Goal: Task Accomplishment & Management: Use online tool/utility

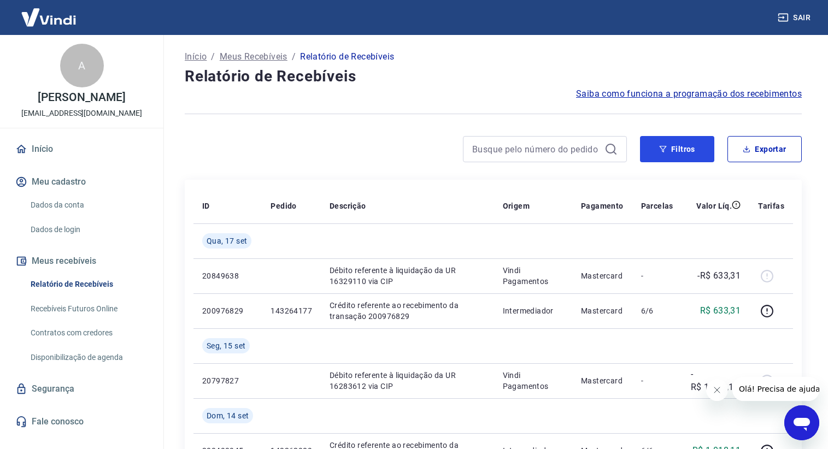
drag, startPoint x: 683, startPoint y: 144, endPoint x: 0, endPoint y: 56, distance: 688.7
click at [683, 144] on button "Filtros" at bounding box center [677, 149] width 74 height 26
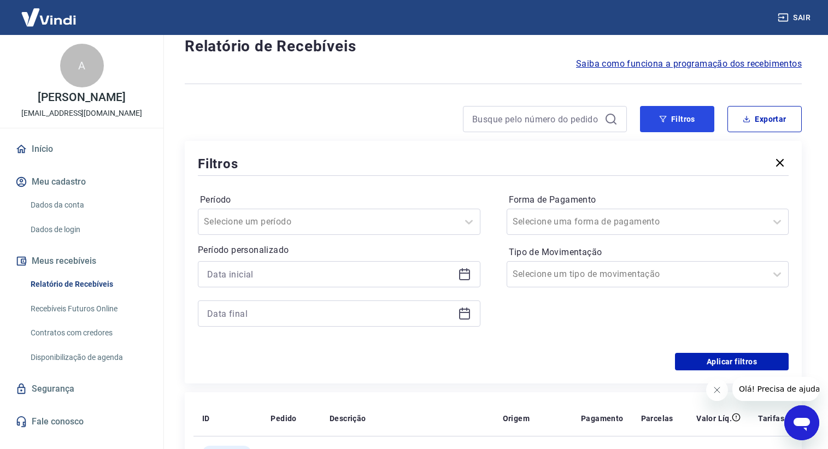
scroll to position [55, 0]
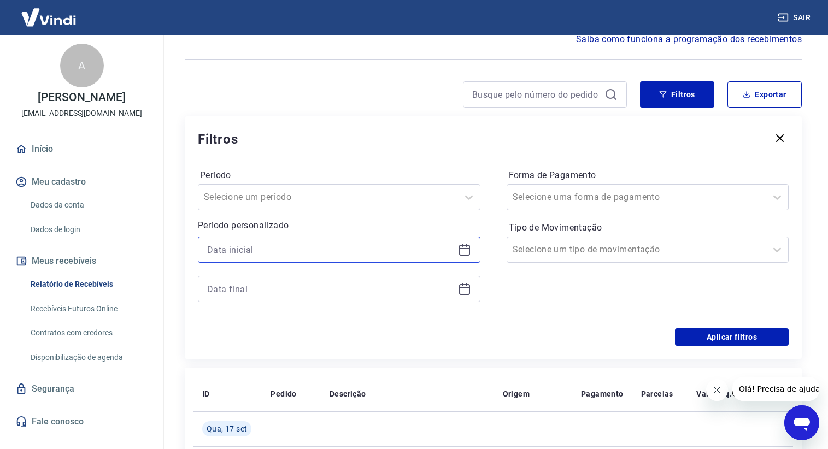
click at [314, 244] on input at bounding box center [330, 250] width 246 height 16
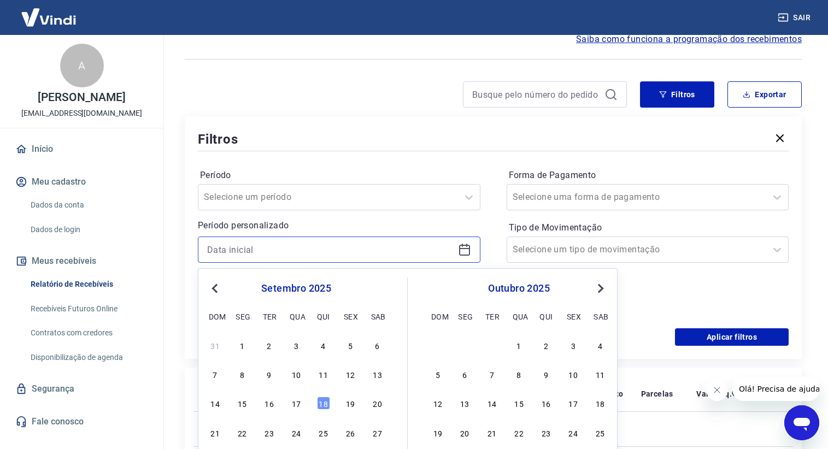
scroll to position [164, 0]
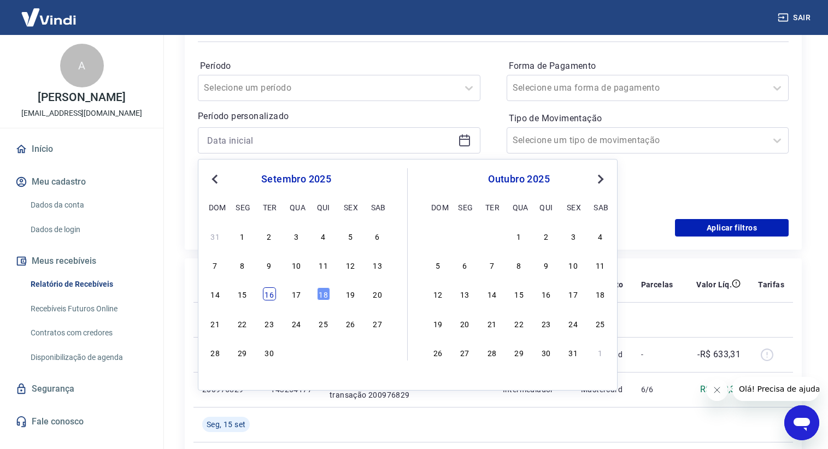
click at [266, 296] on div "16" at bounding box center [269, 293] width 13 height 13
type input "[DATE]"
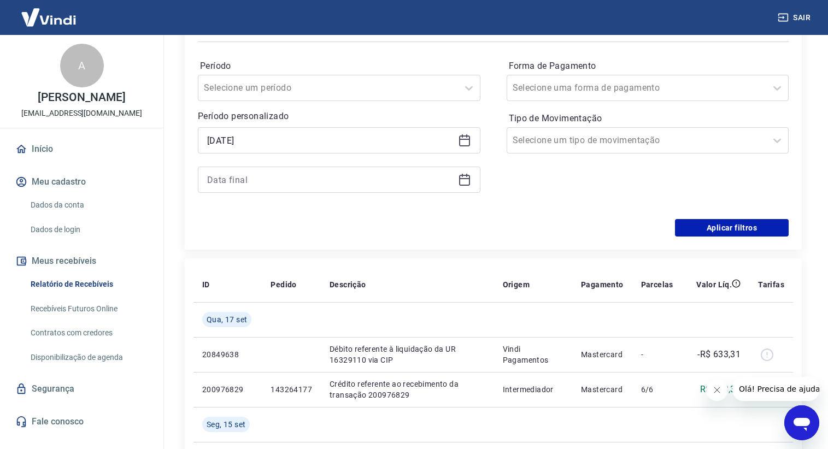
click at [271, 187] on div at bounding box center [339, 180] width 282 height 26
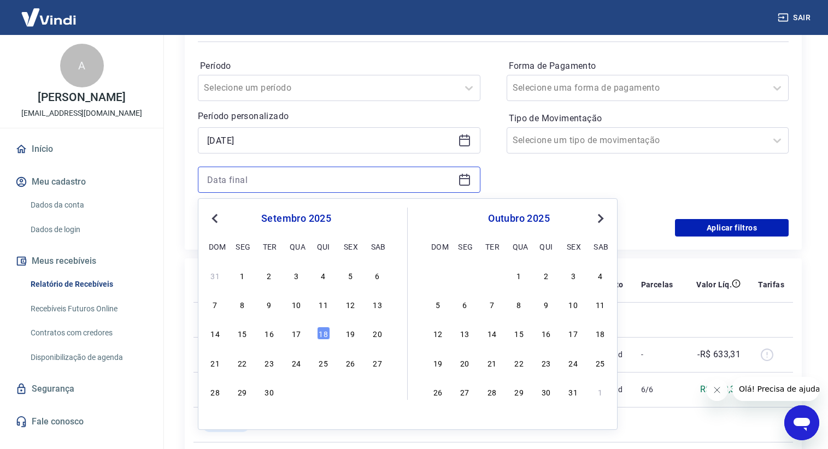
click at [271, 184] on input at bounding box center [330, 180] width 246 height 16
click at [274, 331] on div "16" at bounding box center [269, 333] width 13 height 13
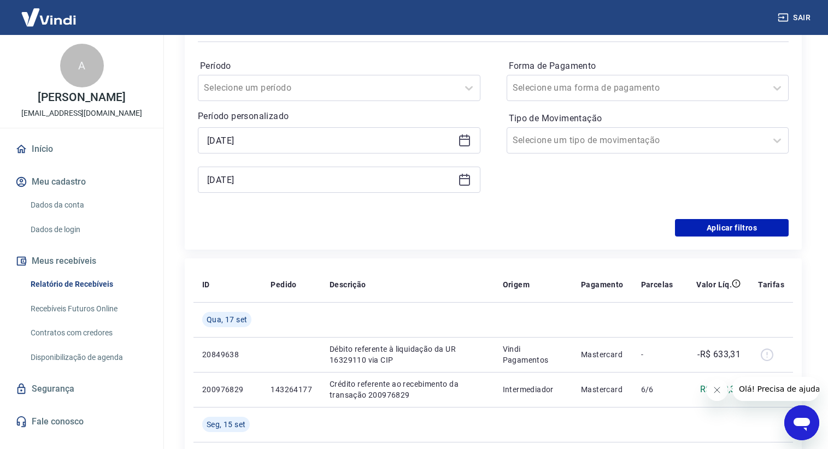
type input "[DATE]"
click at [527, 87] on input "Forma de Pagamento" at bounding box center [568, 87] width 110 height 13
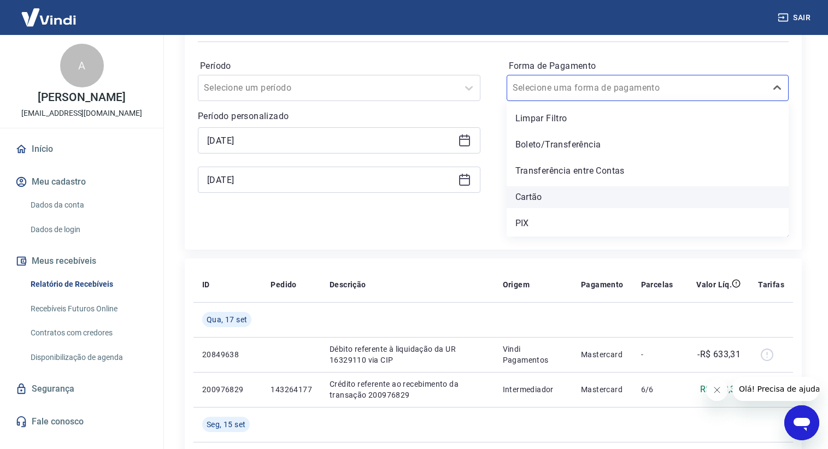
click at [551, 192] on div "Cartão" at bounding box center [647, 197] width 282 height 22
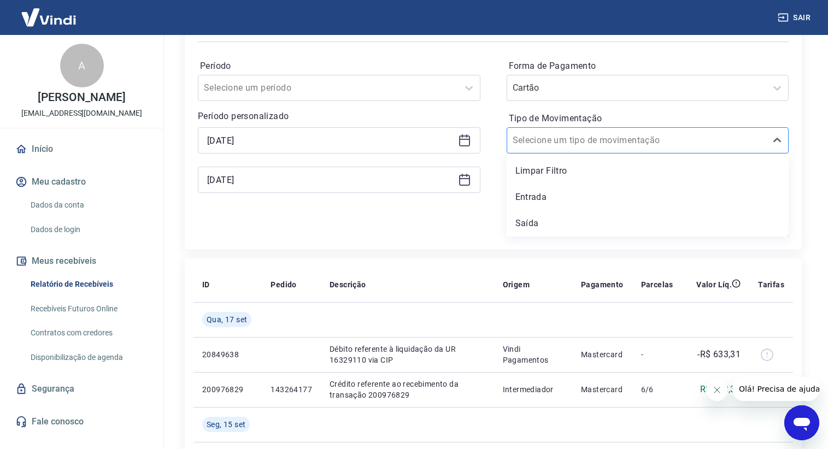
click at [543, 139] on input "Tipo de Movimentação" at bounding box center [568, 140] width 110 height 13
click at [552, 198] on div "Entrada" at bounding box center [647, 197] width 282 height 22
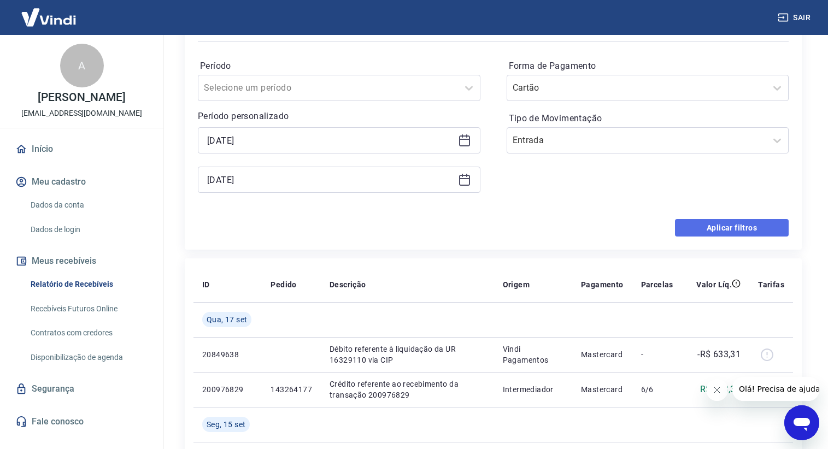
click at [716, 229] on button "Aplicar filtros" at bounding box center [732, 227] width 114 height 17
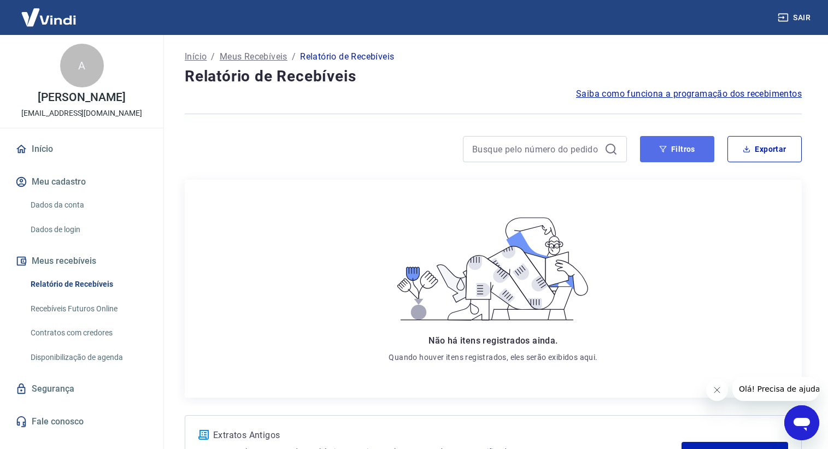
click at [654, 156] on button "Filtros" at bounding box center [677, 149] width 74 height 26
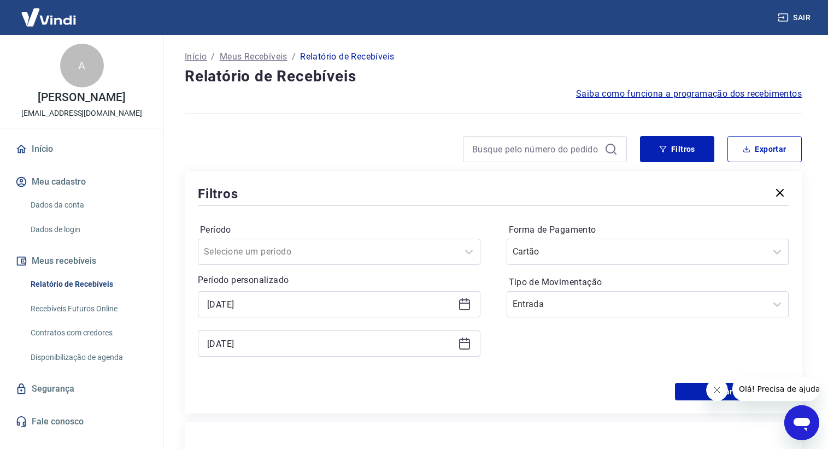
click at [309, 296] on div "[DATE]" at bounding box center [339, 304] width 282 height 26
click at [310, 301] on input "[DATE]" at bounding box center [330, 304] width 246 height 16
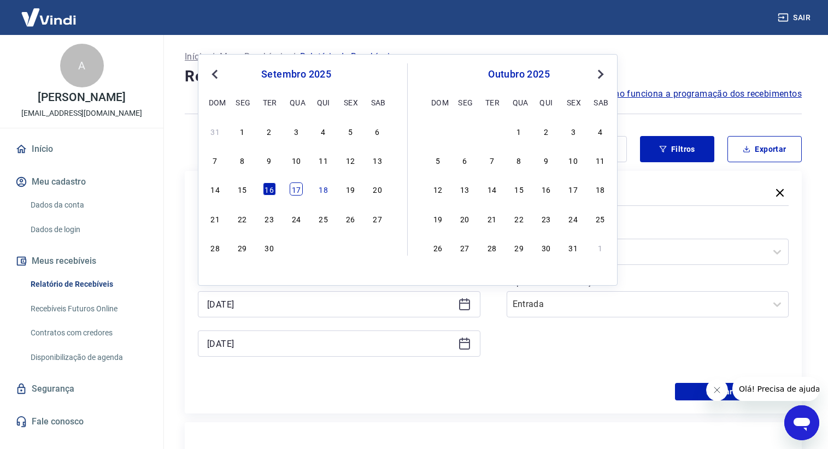
click at [296, 187] on div "17" at bounding box center [296, 188] width 13 height 13
type input "[DATE]"
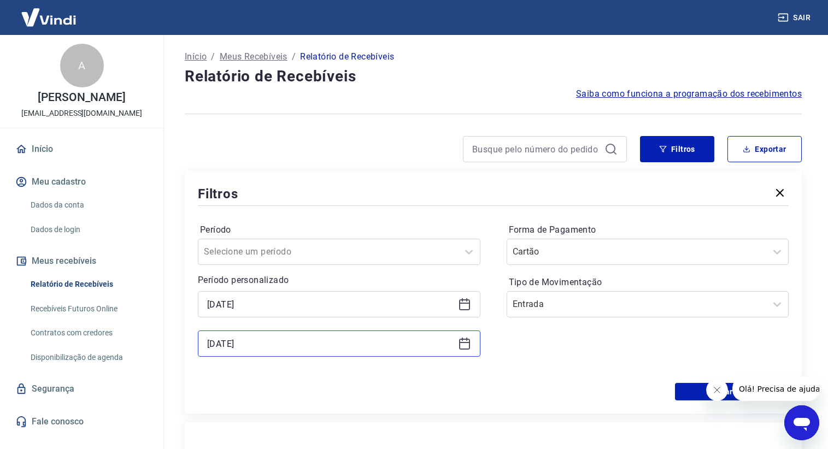
click at [304, 346] on input "[DATE]" at bounding box center [330, 343] width 246 height 16
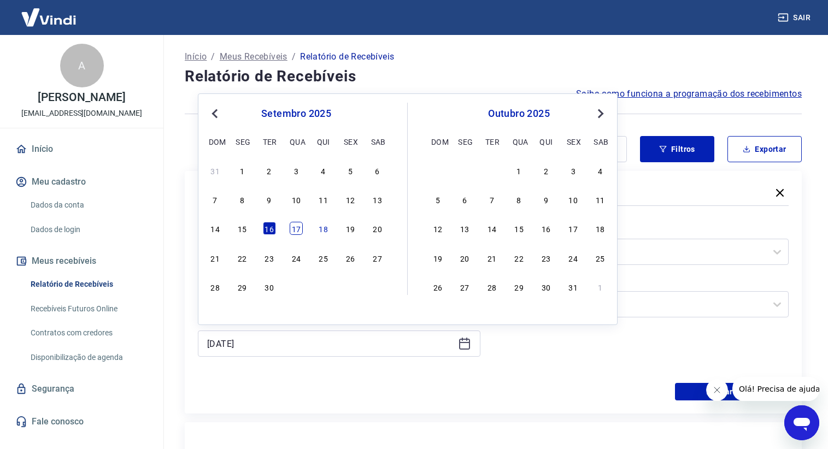
click at [297, 227] on div "17" at bounding box center [296, 228] width 13 height 13
type input "[DATE]"
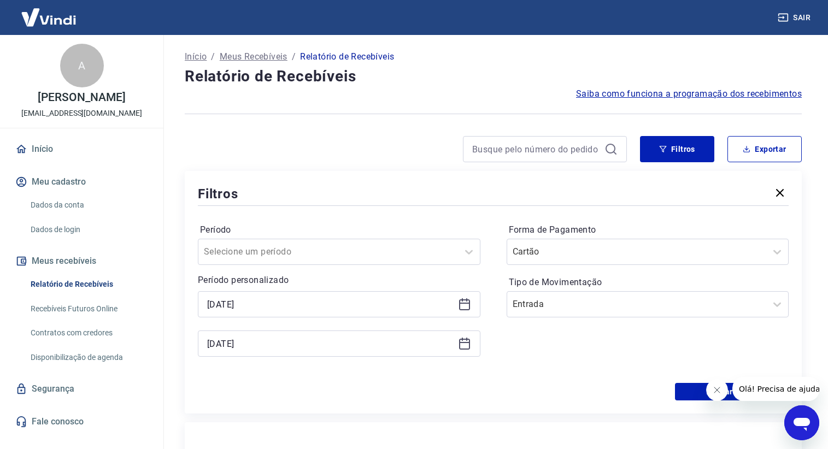
click at [712, 389] on icon "Fechar mensagem da empresa" at bounding box center [716, 390] width 9 height 9
click at [698, 392] on button "Aplicar filtros" at bounding box center [732, 391] width 114 height 17
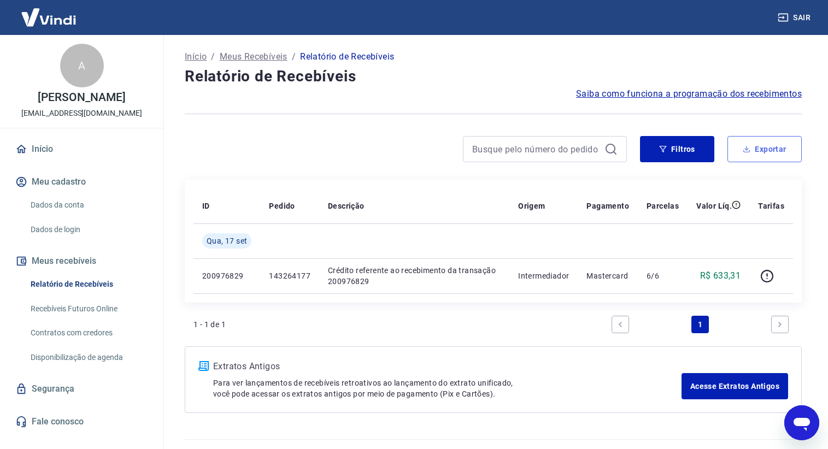
click at [759, 148] on button "Exportar" at bounding box center [764, 149] width 74 height 26
type input "[DATE]"
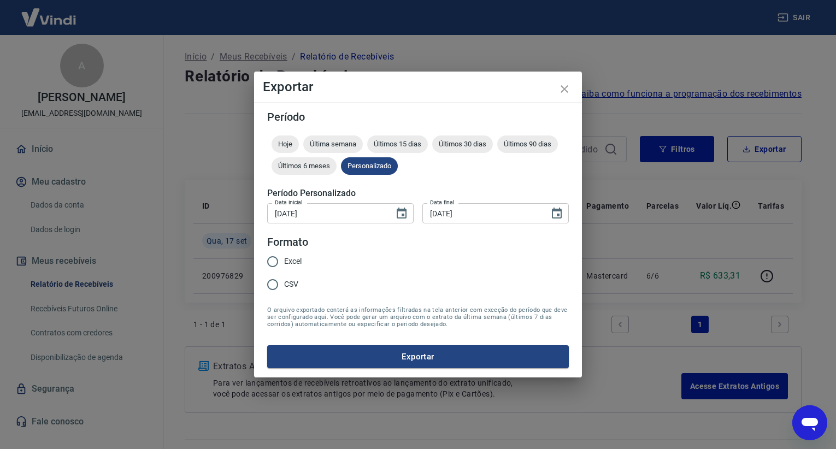
click at [291, 260] on span "Excel" at bounding box center [292, 261] width 17 height 11
click at [284, 260] on input "Excel" at bounding box center [272, 261] width 23 height 23
radio input "true"
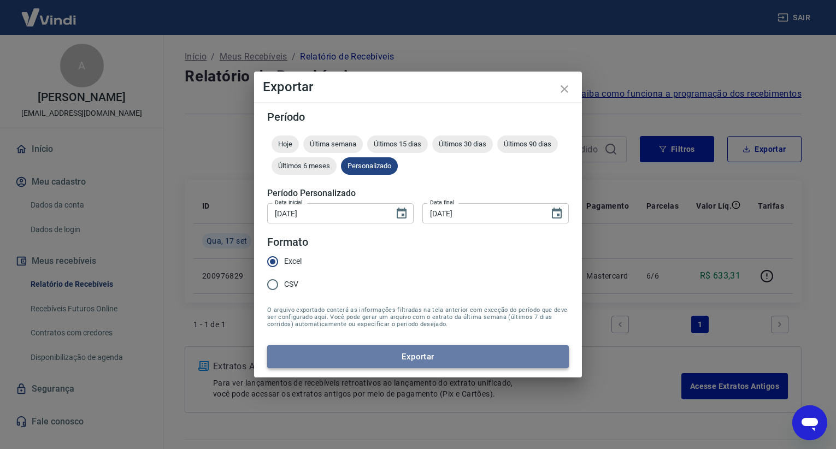
click at [348, 351] on button "Exportar" at bounding box center [418, 356] width 302 height 23
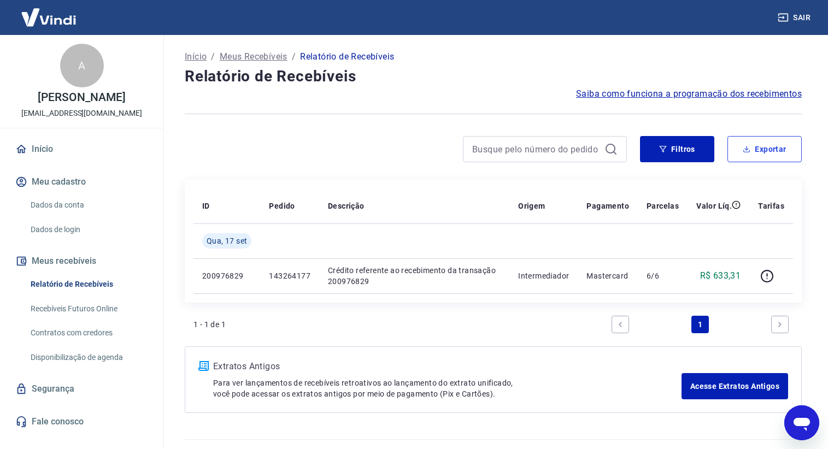
click at [748, 157] on button "Exportar" at bounding box center [764, 149] width 74 height 26
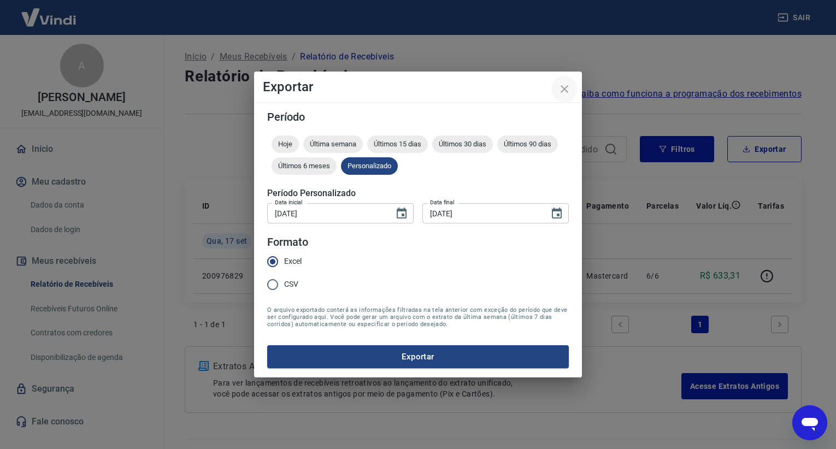
click at [560, 88] on icon "close" at bounding box center [564, 89] width 13 height 13
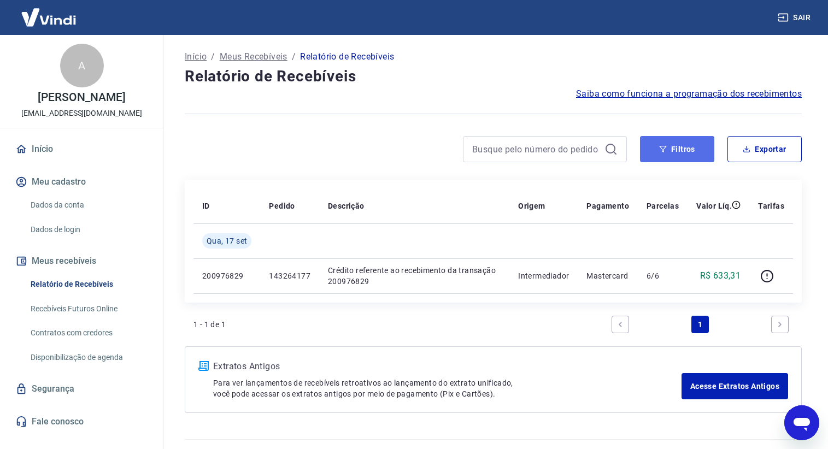
click at [671, 148] on button "Filtros" at bounding box center [677, 149] width 74 height 26
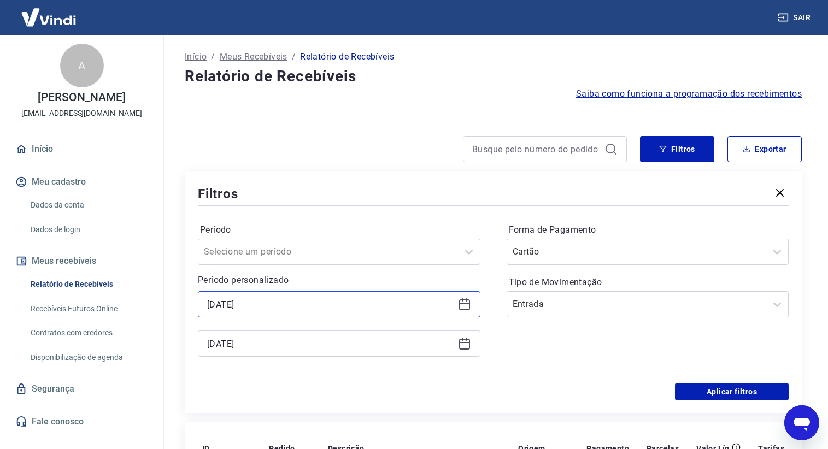
click at [286, 309] on input "[DATE]" at bounding box center [330, 304] width 246 height 16
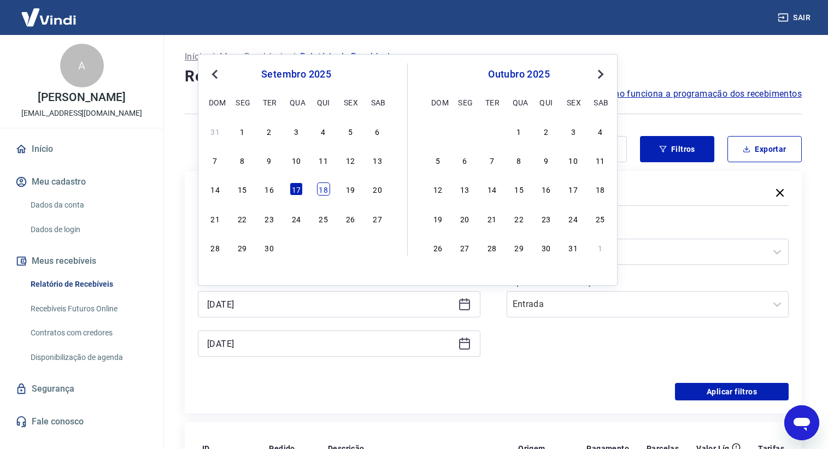
click at [329, 193] on div "18" at bounding box center [323, 188] width 13 height 13
type input "[DATE]"
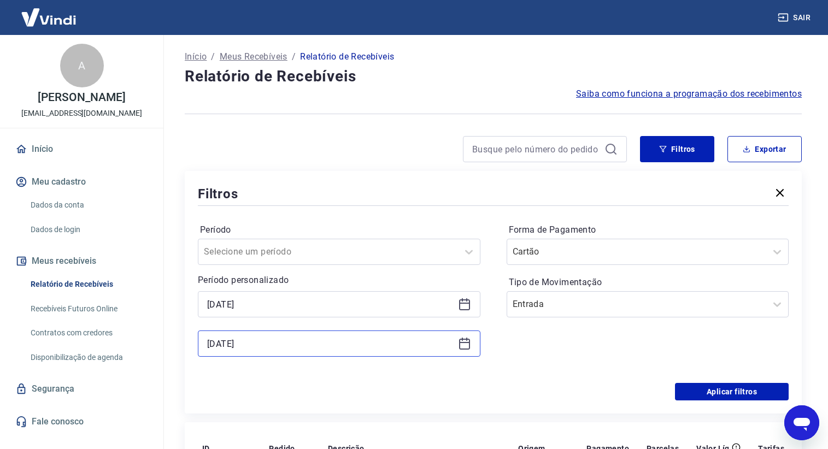
click at [305, 342] on input "[DATE]" at bounding box center [330, 343] width 246 height 16
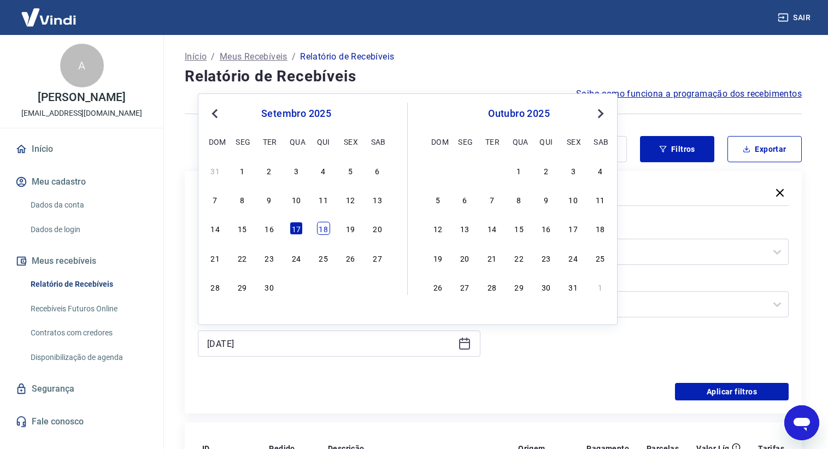
click at [324, 230] on div "18" at bounding box center [323, 228] width 13 height 13
type input "[DATE]"
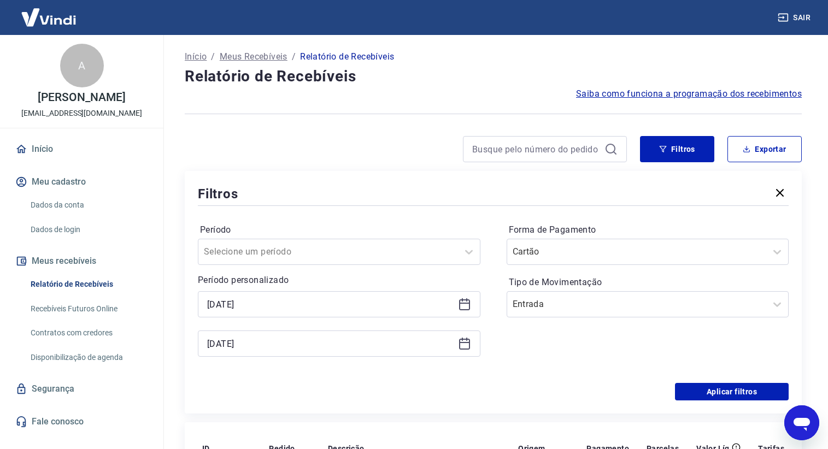
click at [285, 409] on div "Filtros Período Selecione um período Período personalizado Selected date: [DATE…" at bounding box center [493, 292] width 617 height 243
click at [743, 395] on button "Aplicar filtros" at bounding box center [732, 391] width 114 height 17
